Goal: Navigation & Orientation: Find specific page/section

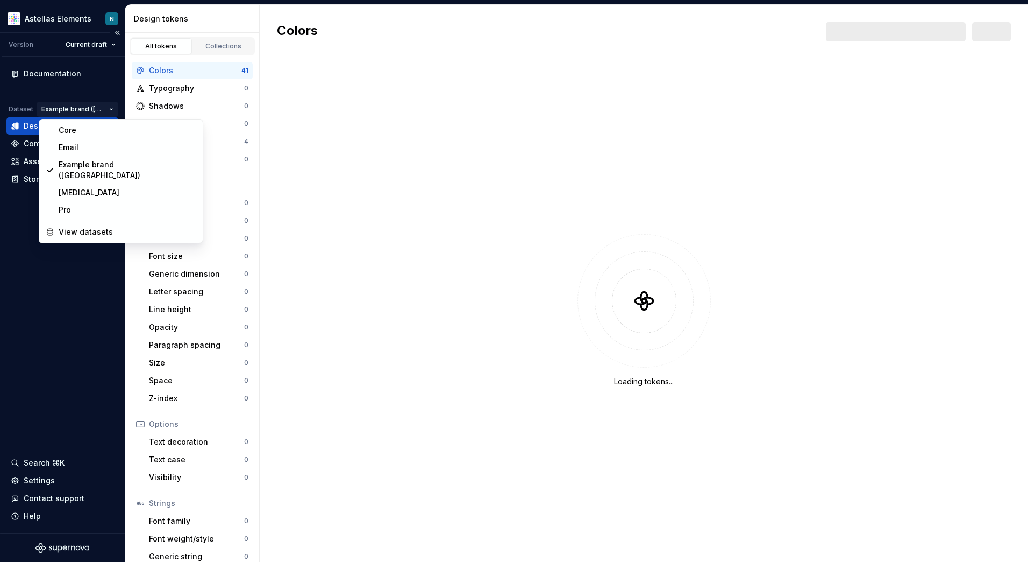
click at [109, 109] on html "Astellas Elements N Version Current draft Documentation Dataset Example brand (…" at bounding box center [514, 281] width 1028 height 562
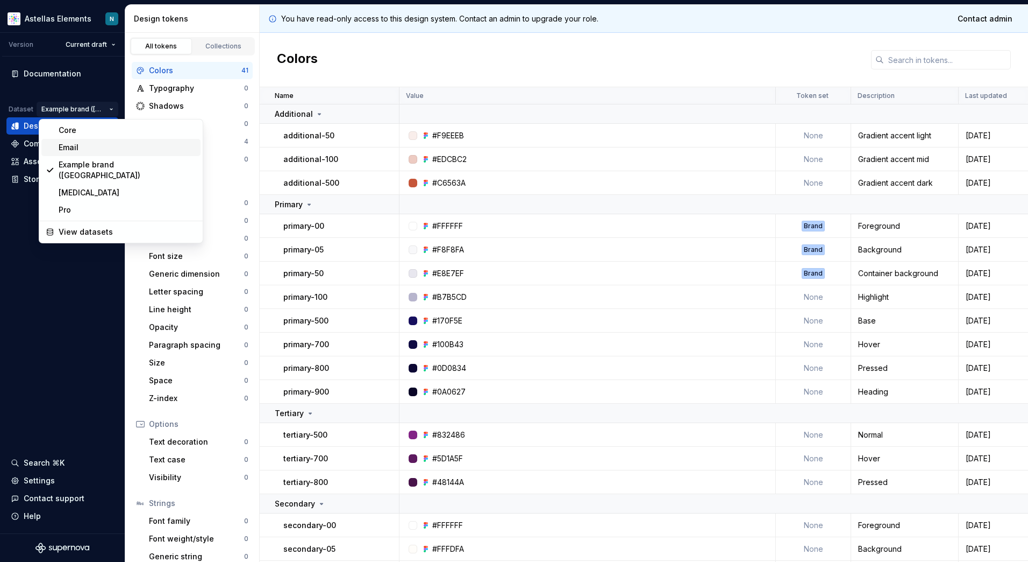
click at [63, 146] on div "Email" at bounding box center [128, 147] width 138 height 11
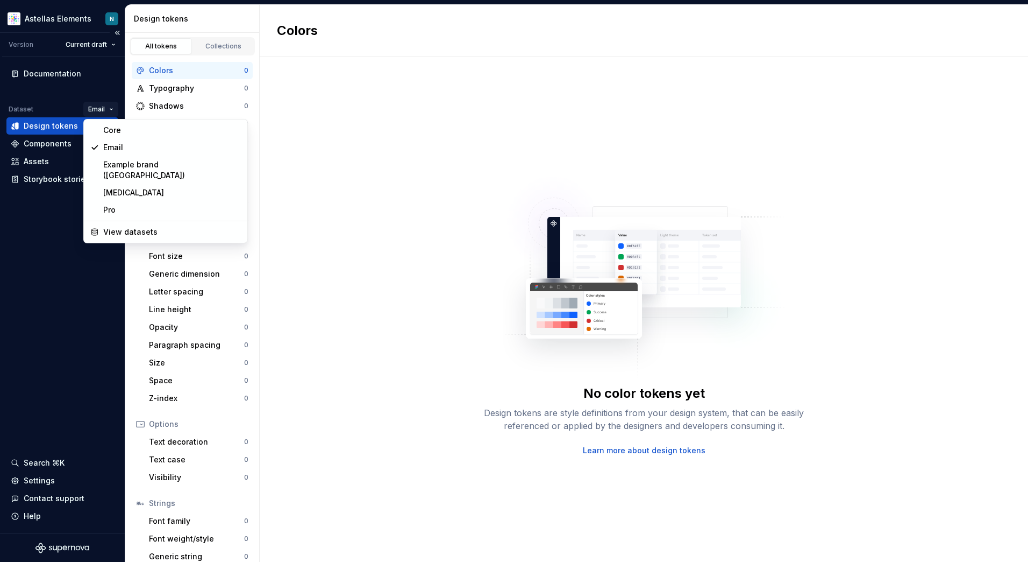
click at [102, 106] on html "Astellas Elements N Version Current draft Documentation Dataset Email Design to…" at bounding box center [514, 281] width 1028 height 562
click at [112, 159] on div "Example brand ([GEOGRAPHIC_DATA])" at bounding box center [165, 170] width 159 height 28
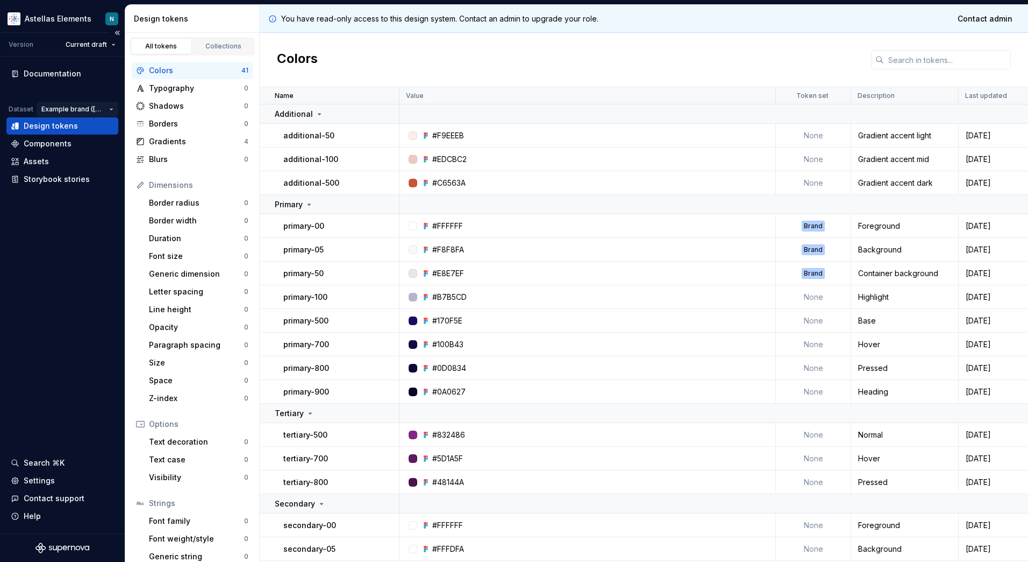
click at [88, 105] on html "Astellas Elements N Version Current draft Documentation Dataset Example brand (…" at bounding box center [514, 281] width 1028 height 562
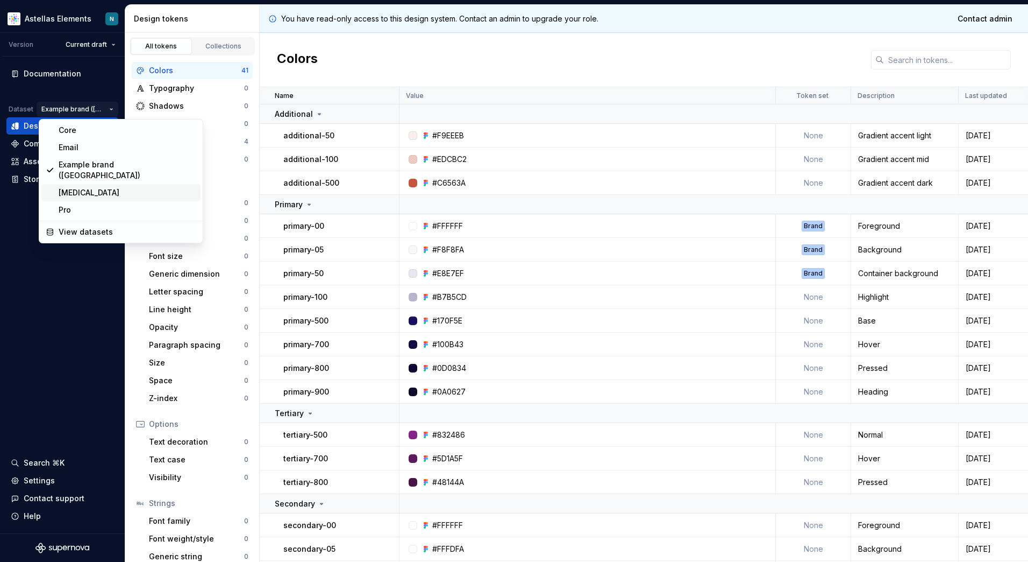
click at [82, 187] on div "[MEDICAL_DATA]" at bounding box center [128, 192] width 138 height 11
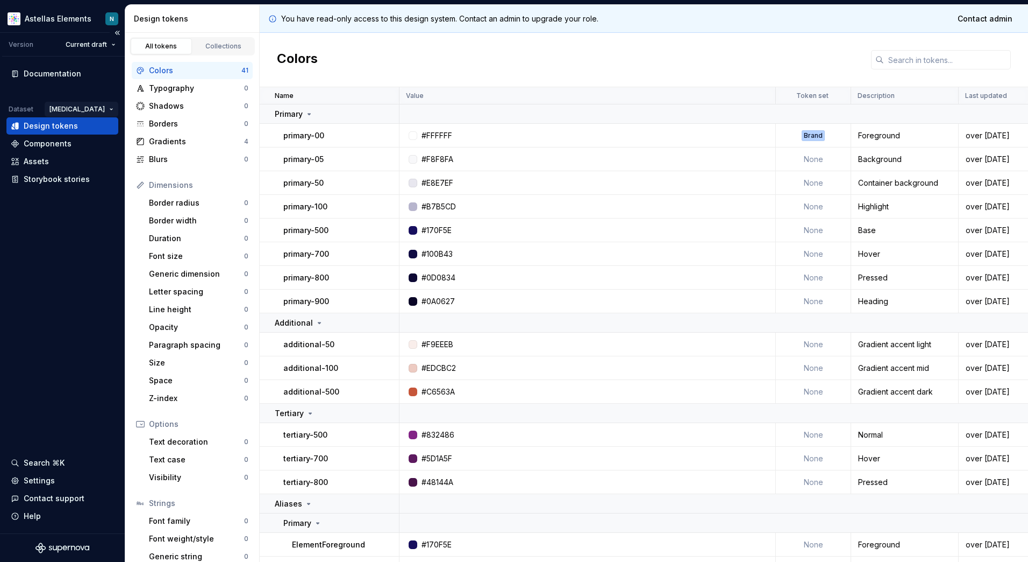
click at [111, 109] on html "Astellas Elements N Version Current draft Documentation Dataset [MEDICAL_DATA] …" at bounding box center [514, 281] width 1028 height 562
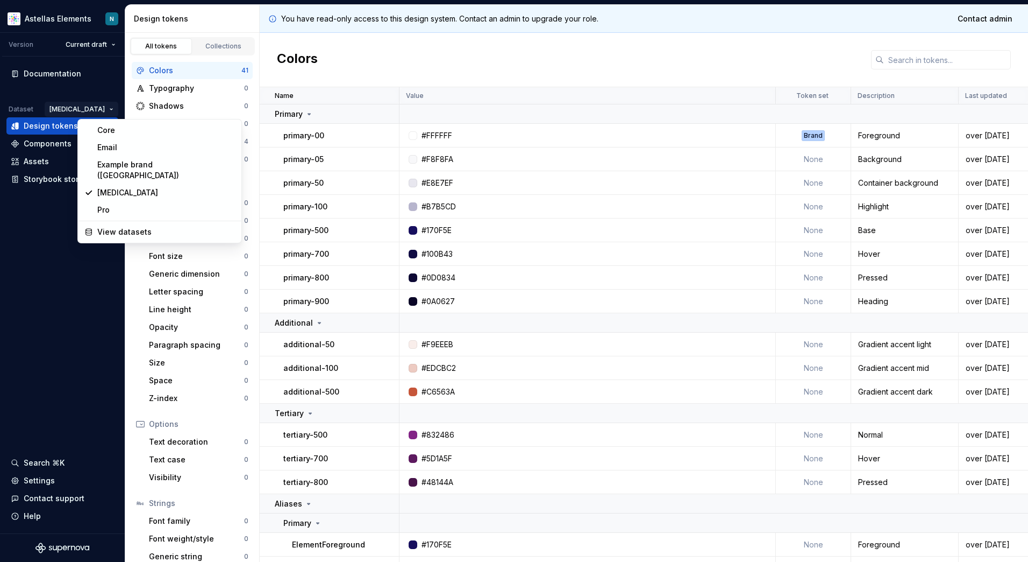
click at [86, 287] on html "Astellas Elements N Version Current draft Documentation Dataset [MEDICAL_DATA] …" at bounding box center [514, 281] width 1028 height 562
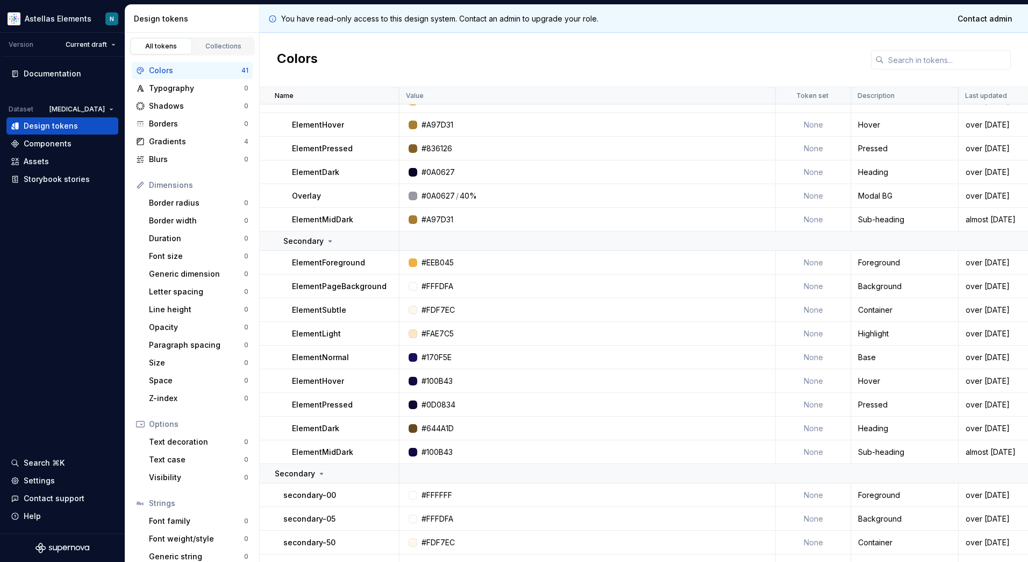
scroll to position [654, 0]
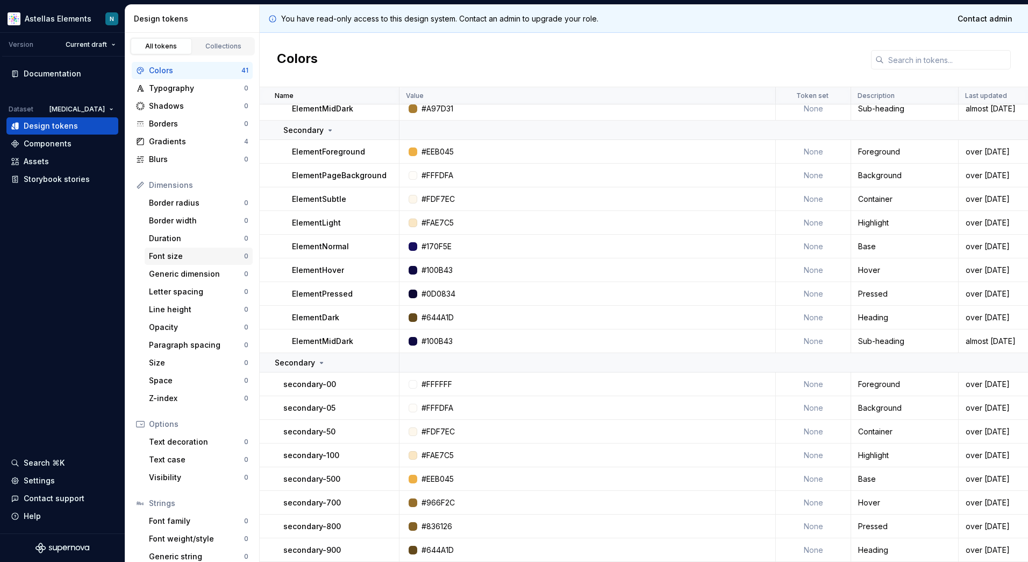
click at [182, 255] on div "Font size" at bounding box center [196, 256] width 95 height 11
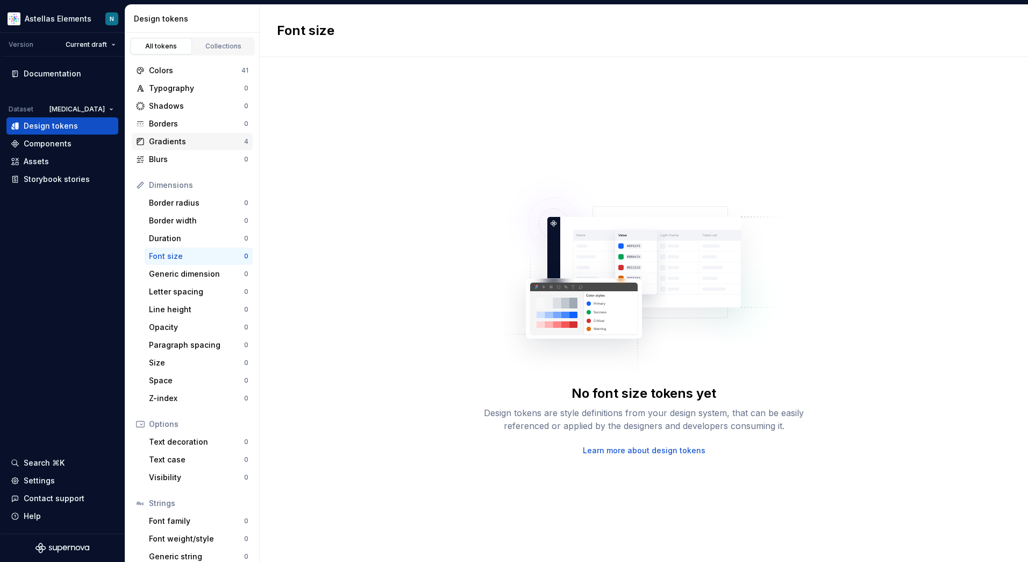
click at [189, 139] on div "Gradients" at bounding box center [196, 141] width 95 height 11
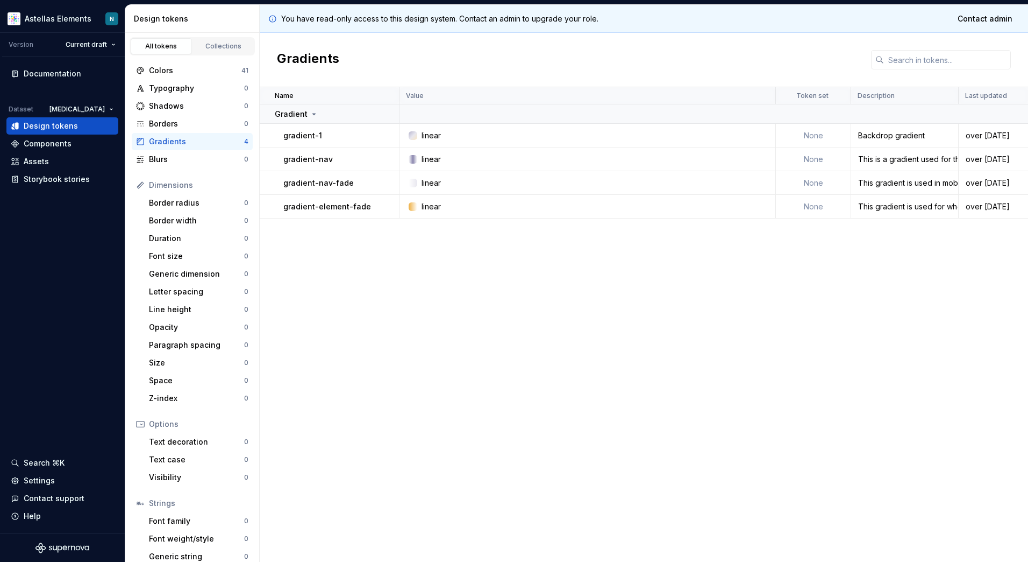
click at [184, 60] on div "Colors 41 Typography 0 Shadows 0 Borders 0 Gradients 4 Blurs 0 Dimensions Borde…" at bounding box center [192, 322] width 134 height 534
click at [183, 69] on div "Colors" at bounding box center [195, 70] width 93 height 11
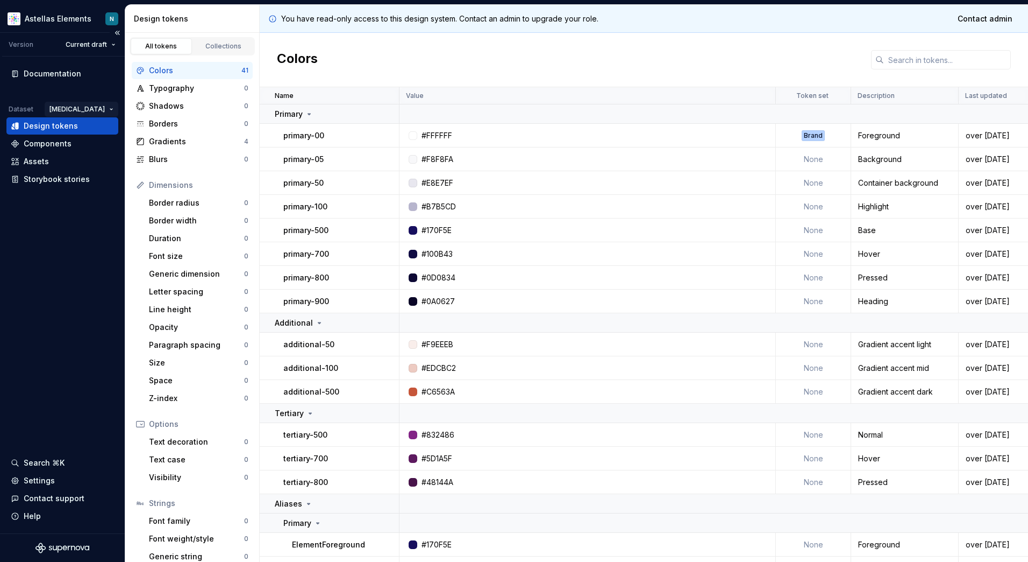
click at [93, 112] on html "Astellas Elements N Version Current draft Documentation Dataset [MEDICAL_DATA] …" at bounding box center [514, 281] width 1028 height 562
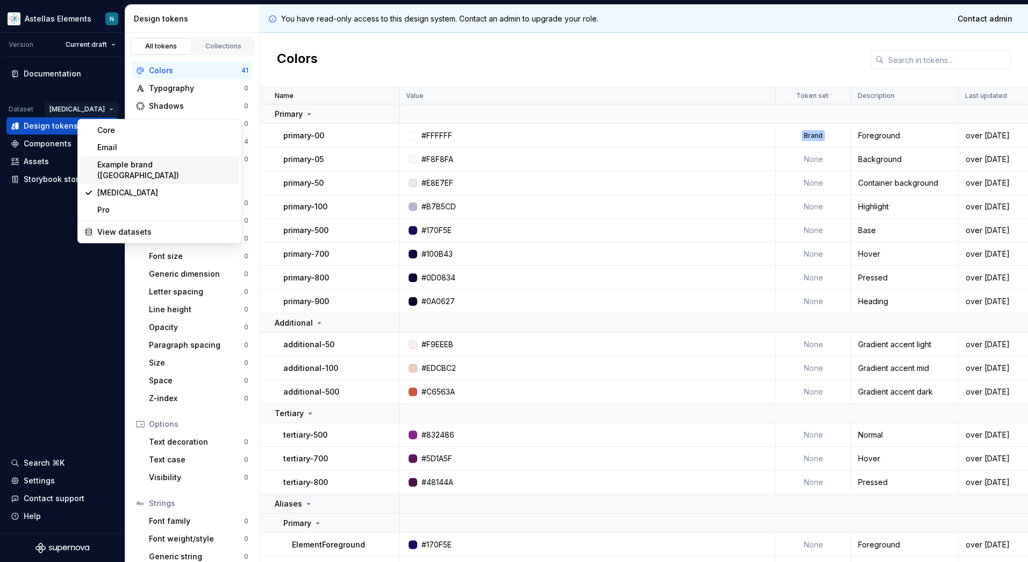
click at [108, 165] on div "Example brand ([GEOGRAPHIC_DATA])" at bounding box center [166, 170] width 138 height 22
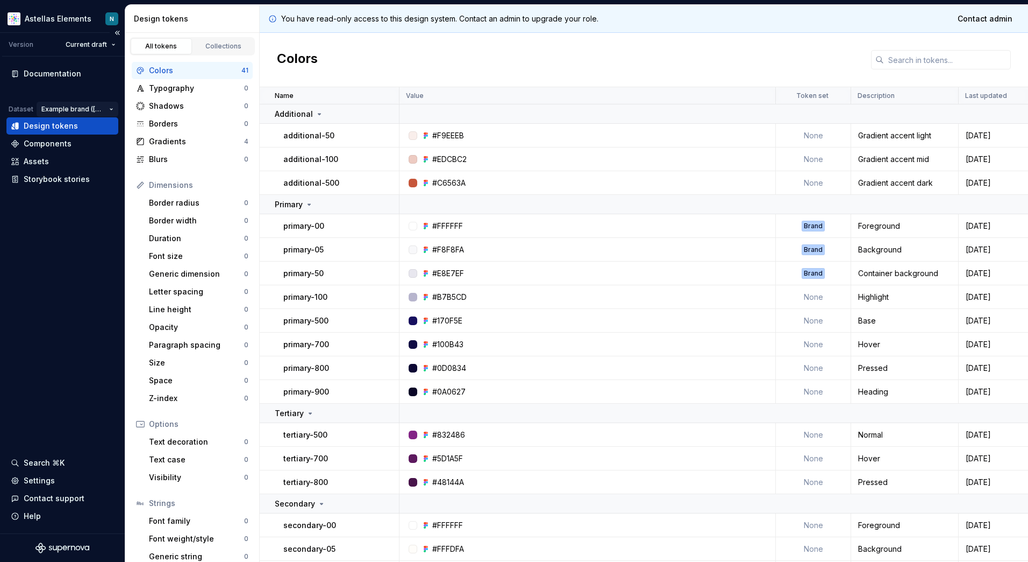
click at [101, 107] on html "Astellas Elements N Version Current draft Documentation Dataset Example brand (…" at bounding box center [514, 281] width 1028 height 562
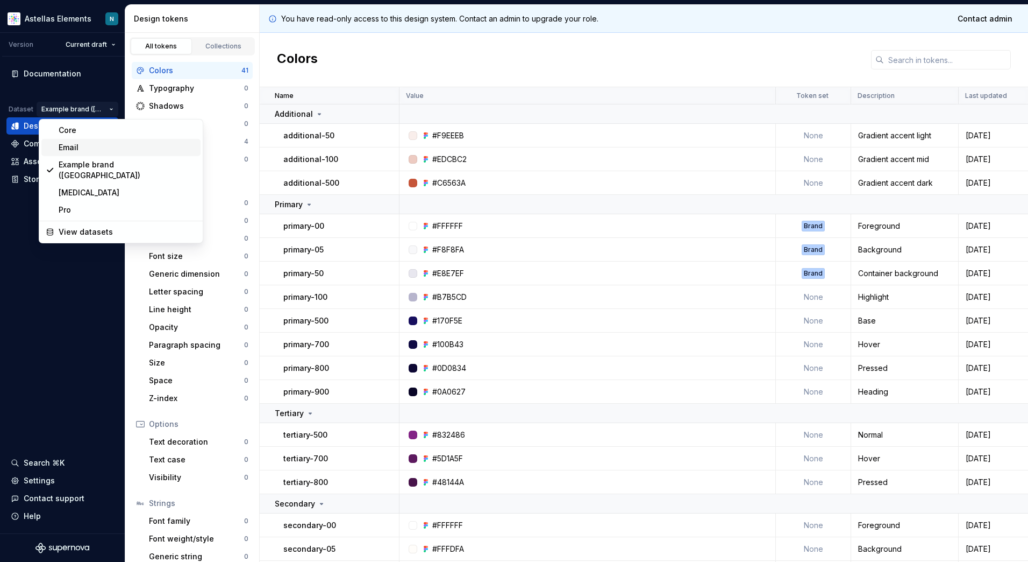
click at [69, 145] on div "Email" at bounding box center [128, 147] width 138 height 11
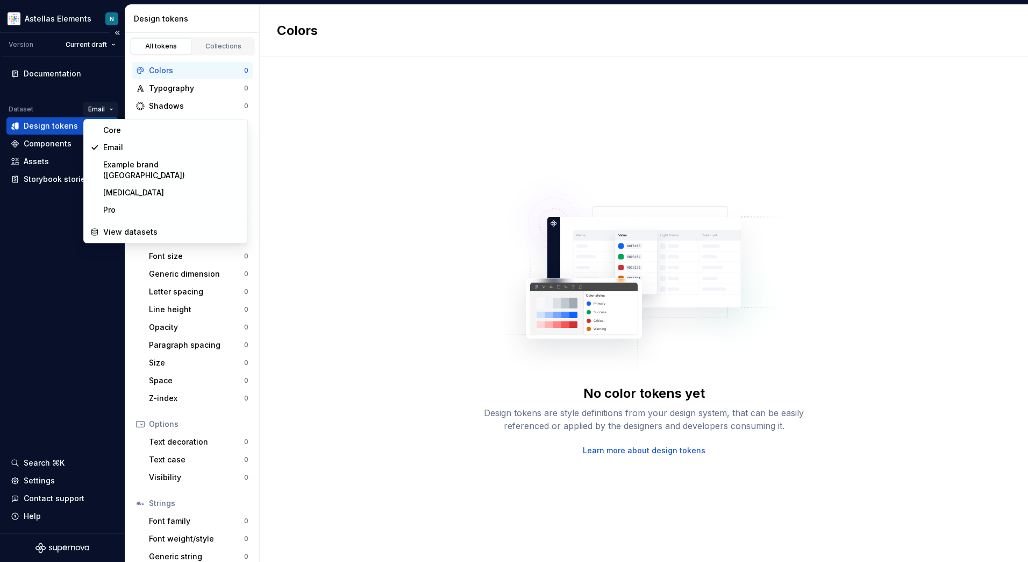
click at [103, 105] on html "Astellas Elements N Version Current draft Documentation Dataset Email Design to…" at bounding box center [514, 281] width 1028 height 562
click at [115, 133] on div "Core" at bounding box center [172, 130] width 138 height 11
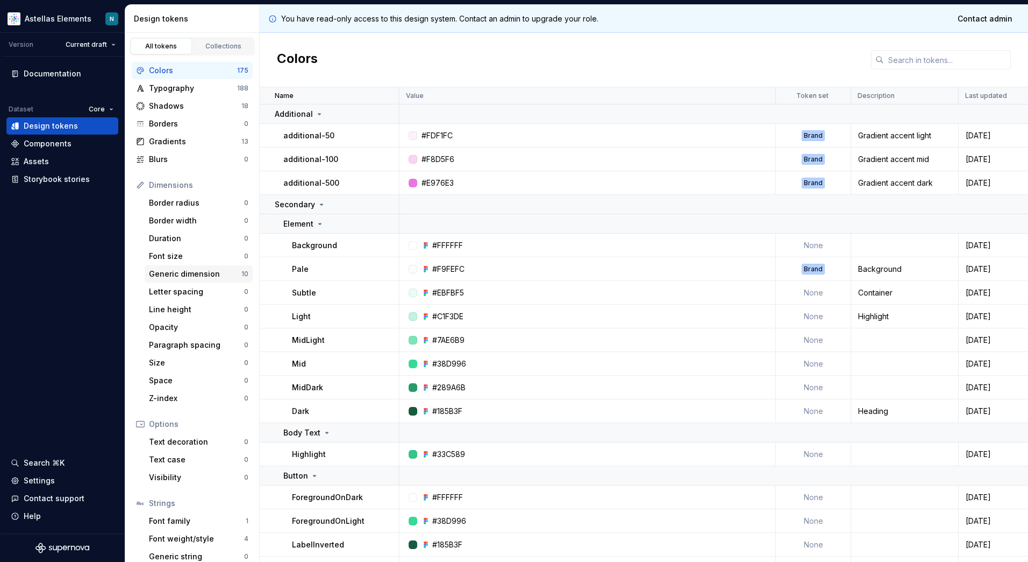
click at [175, 278] on div "Generic dimension" at bounding box center [195, 273] width 93 height 11
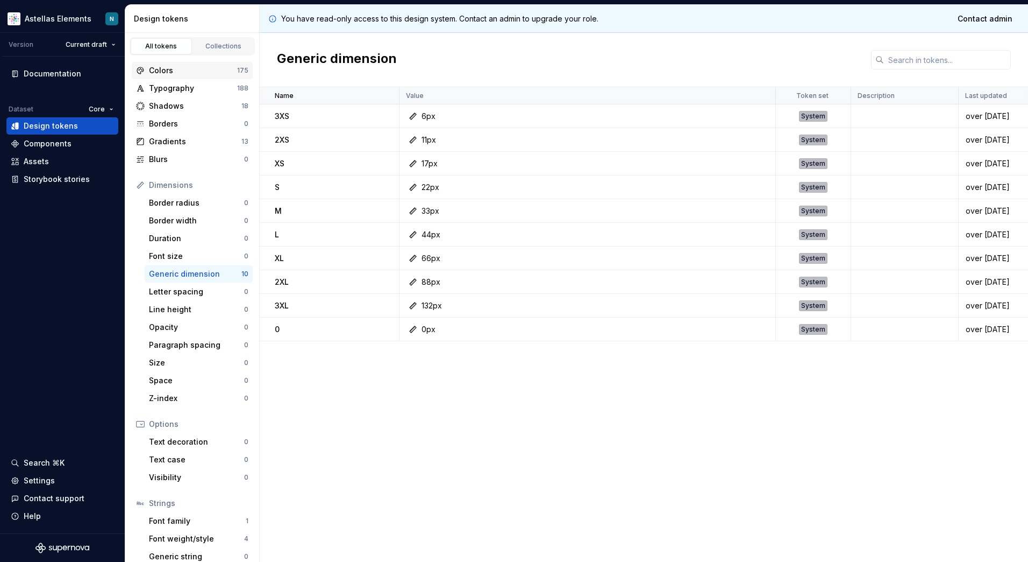
click at [180, 66] on div "Colors" at bounding box center [193, 70] width 88 height 11
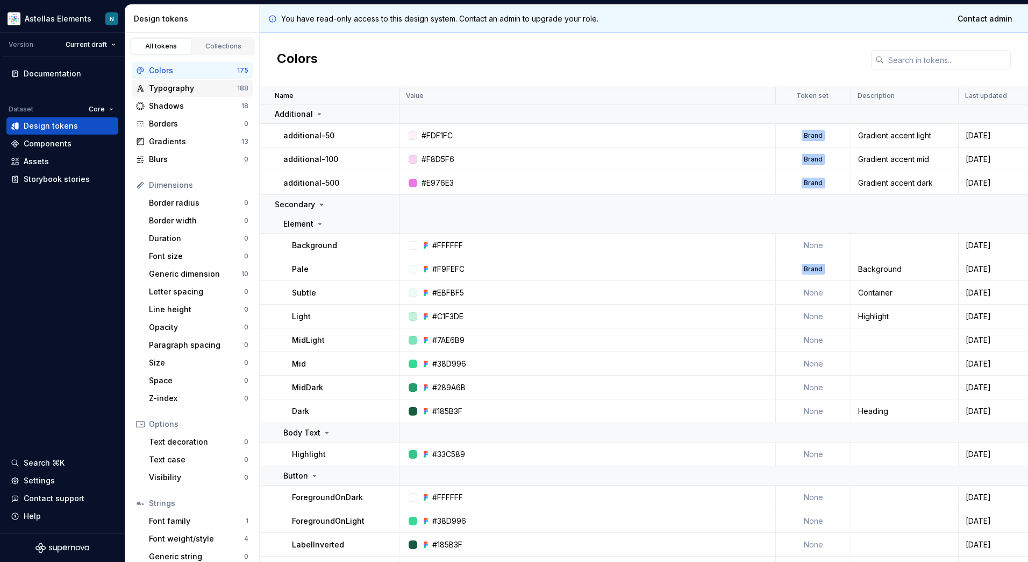
click at [183, 87] on div "Typography" at bounding box center [193, 88] width 88 height 11
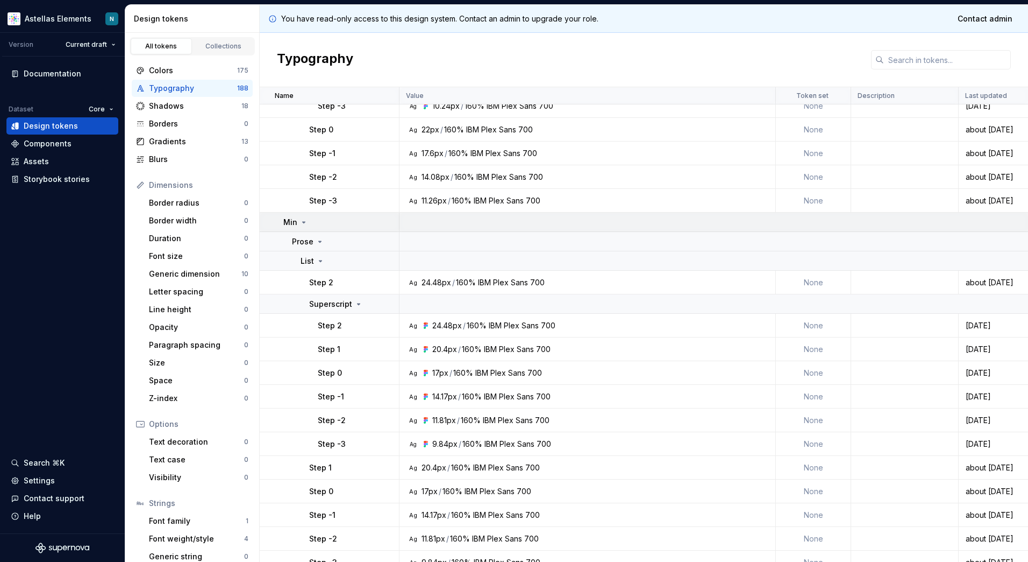
scroll to position [5372, 0]
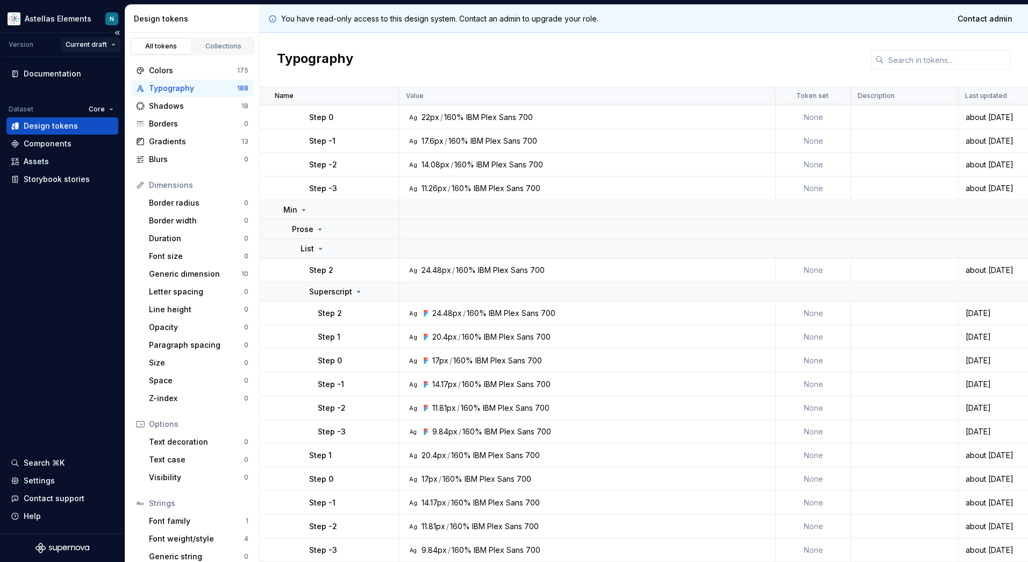
click at [101, 47] on html "Astellas Elements N Version Current draft Documentation Dataset Core Design tok…" at bounding box center [514, 281] width 1028 height 562
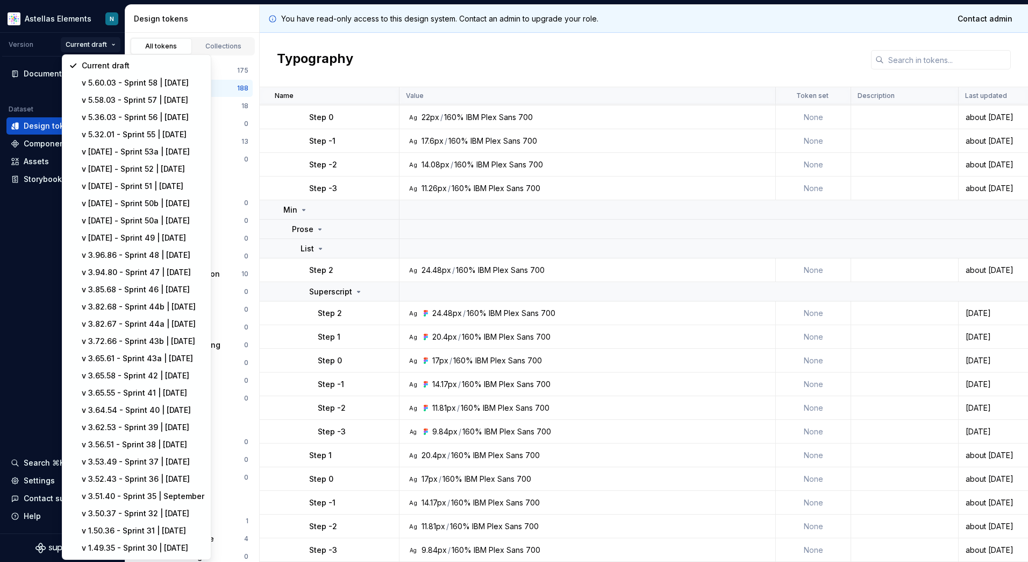
click at [30, 258] on html "Astellas Elements N Version Current draft Documentation Dataset Core Design tok…" at bounding box center [514, 281] width 1028 height 562
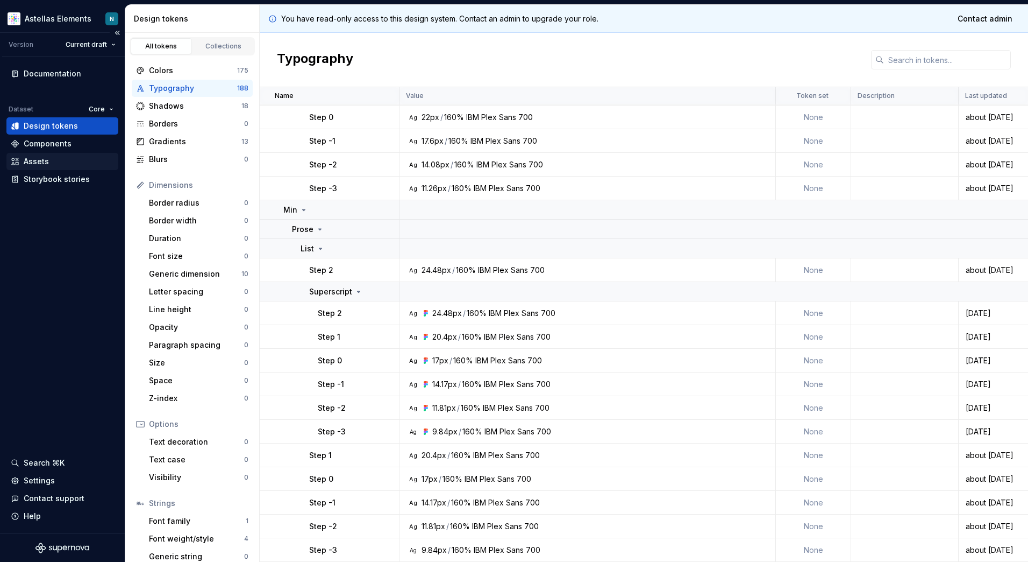
click at [41, 160] on div "Assets" at bounding box center [36, 161] width 25 height 11
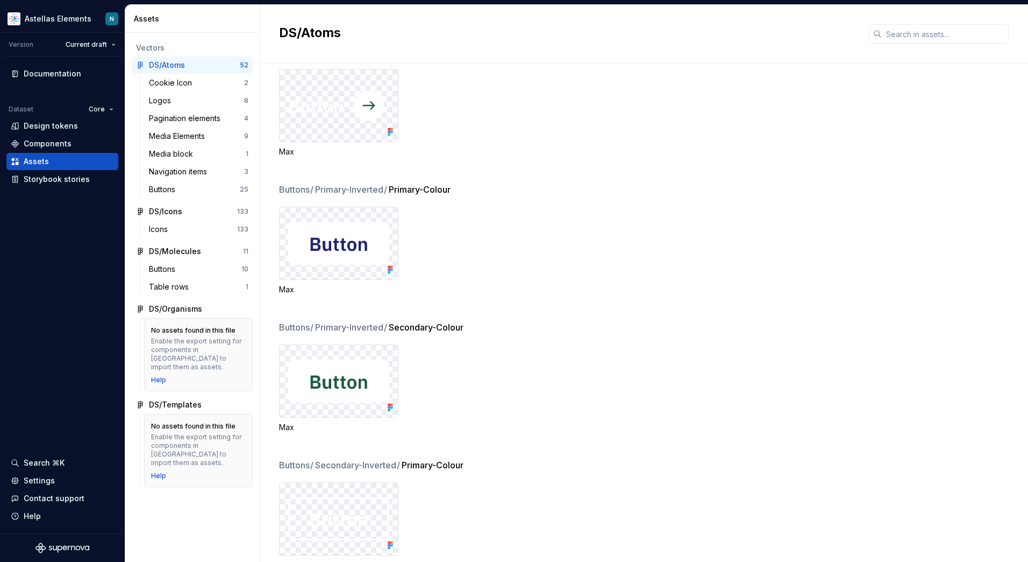
scroll to position [4249, 0]
